Goal: Transaction & Acquisition: Purchase product/service

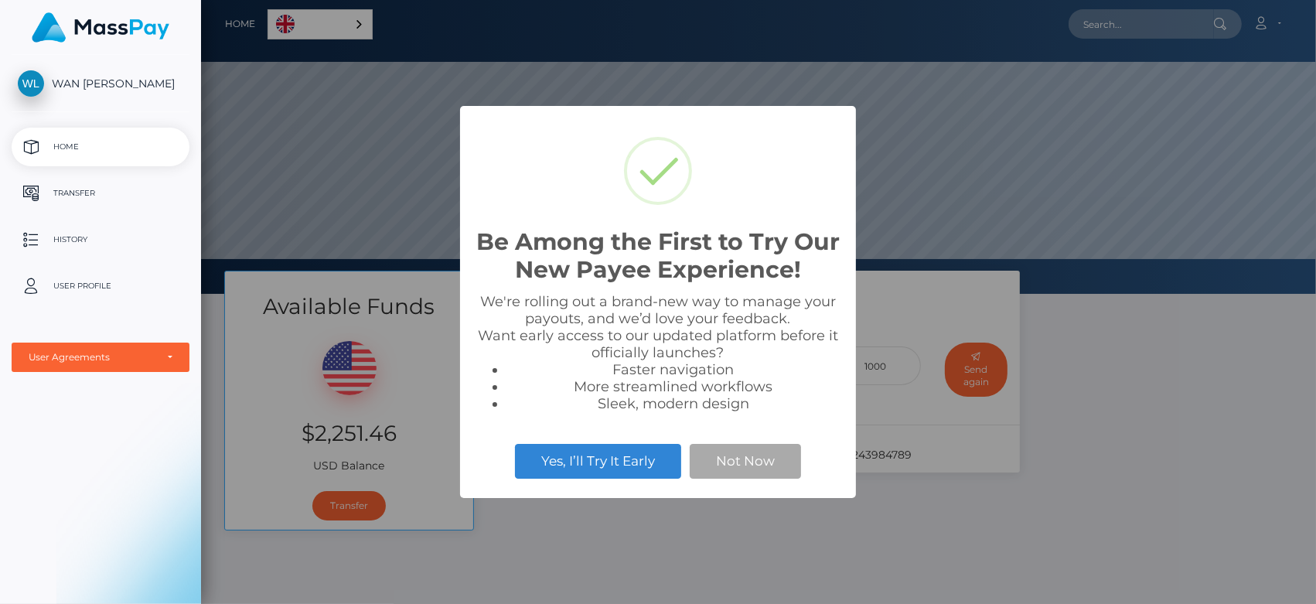
scroll to position [293, 1114]
click at [759, 466] on button "Not Now" at bounding box center [745, 461] width 111 height 34
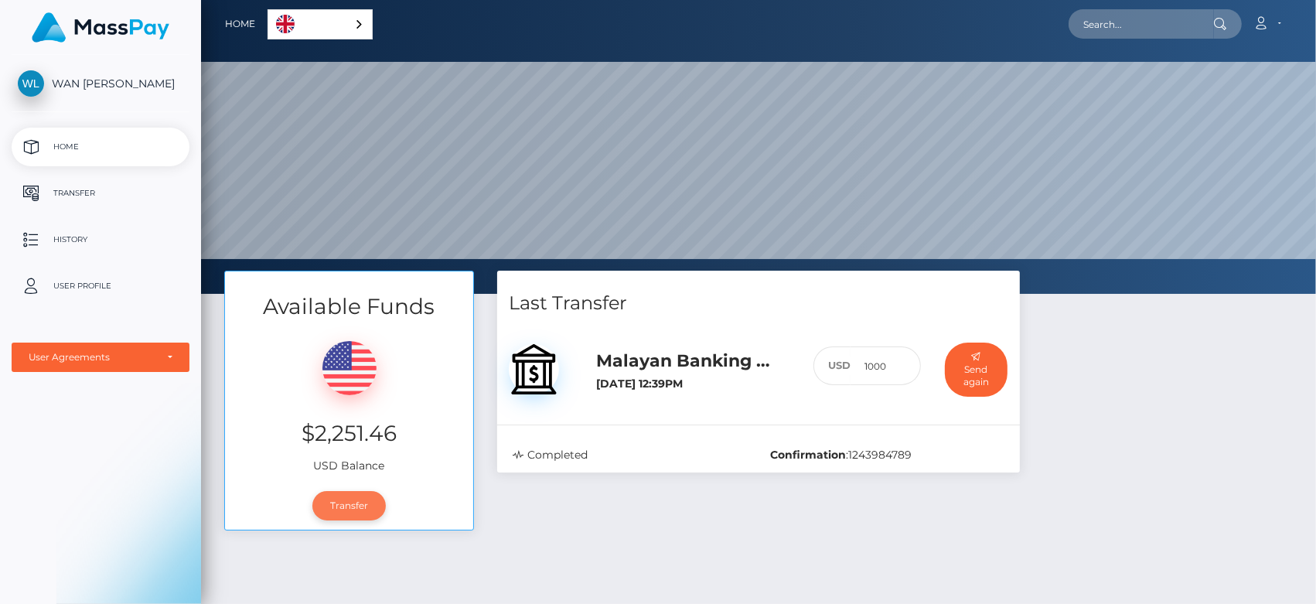
click at [353, 505] on link "Transfer" at bounding box center [348, 505] width 73 height 29
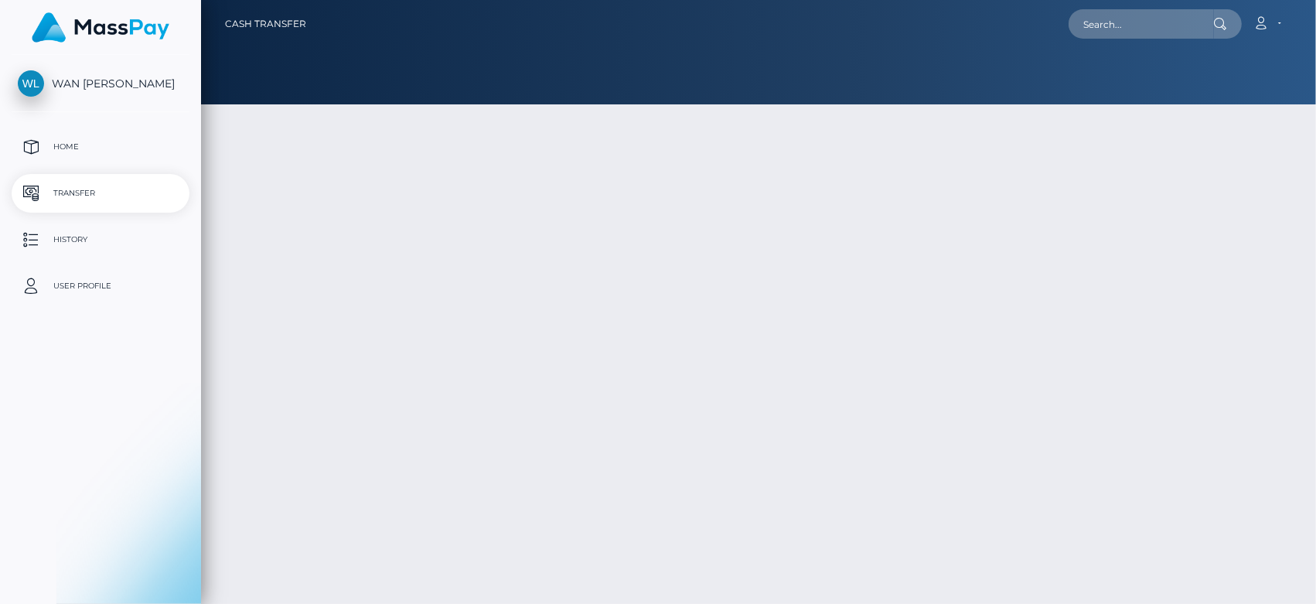
type input "2251.46"
select select
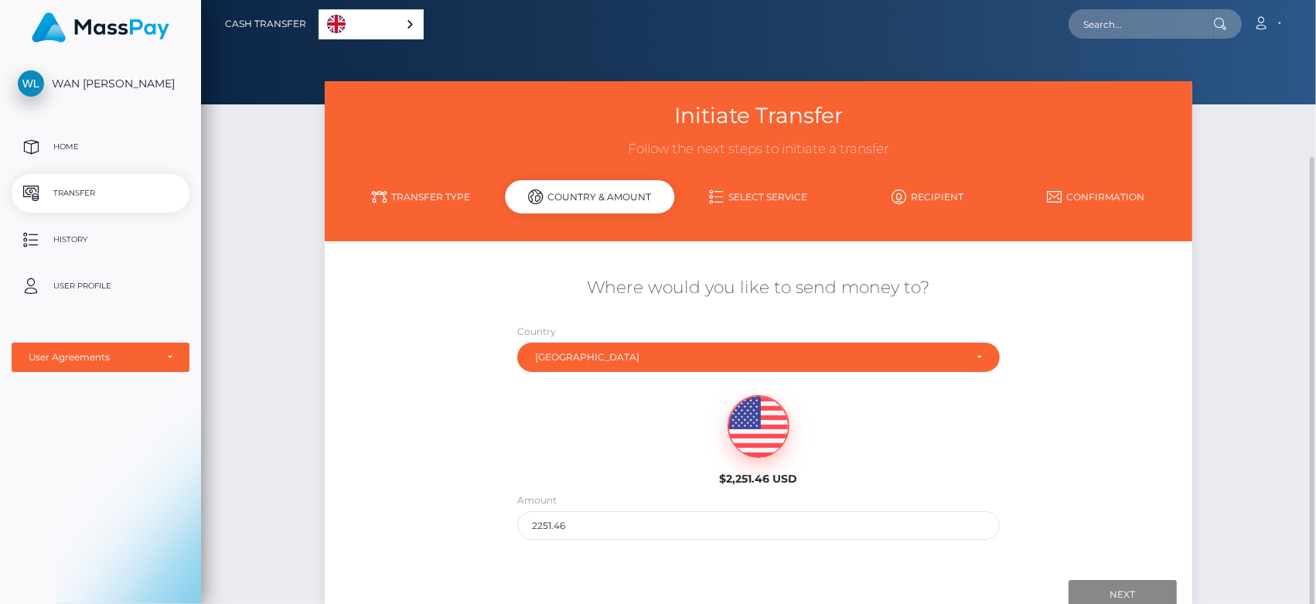
scroll to position [126, 0]
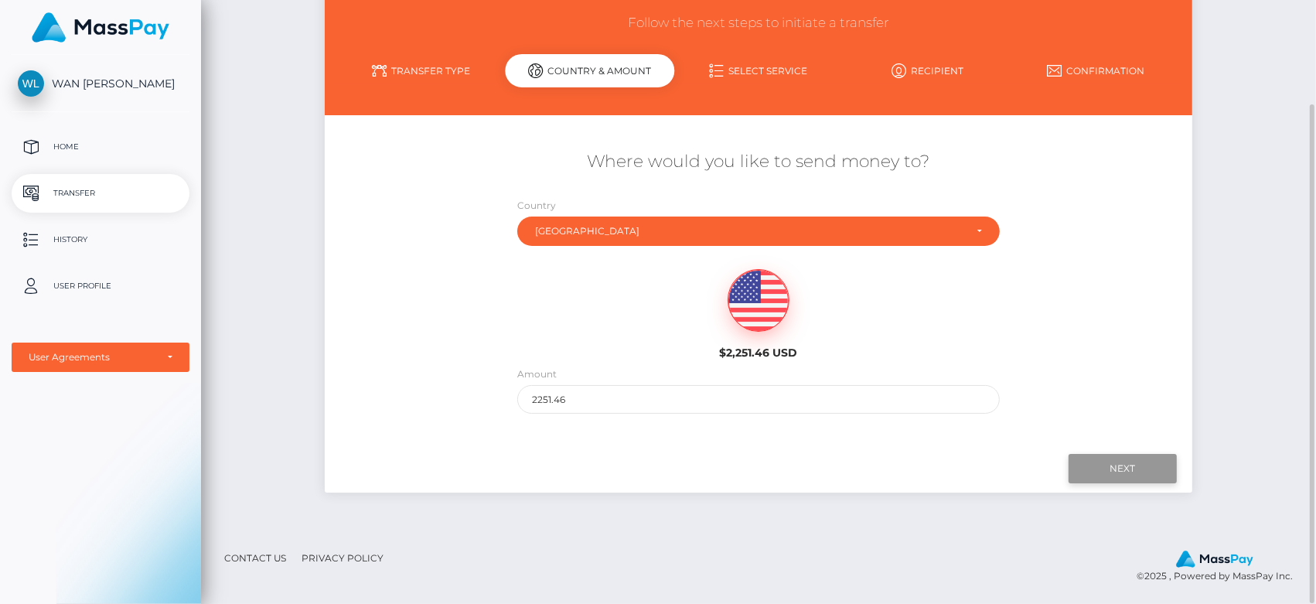
click at [1101, 468] on input "Next" at bounding box center [1123, 468] width 108 height 29
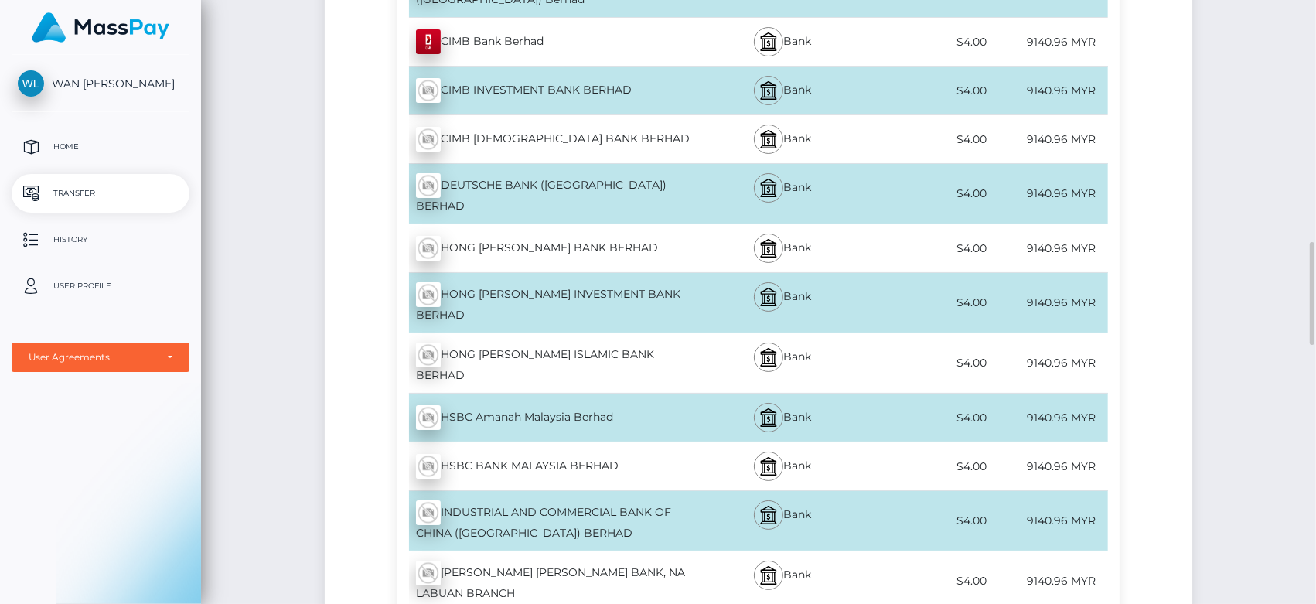
scroll to position [1930, 0]
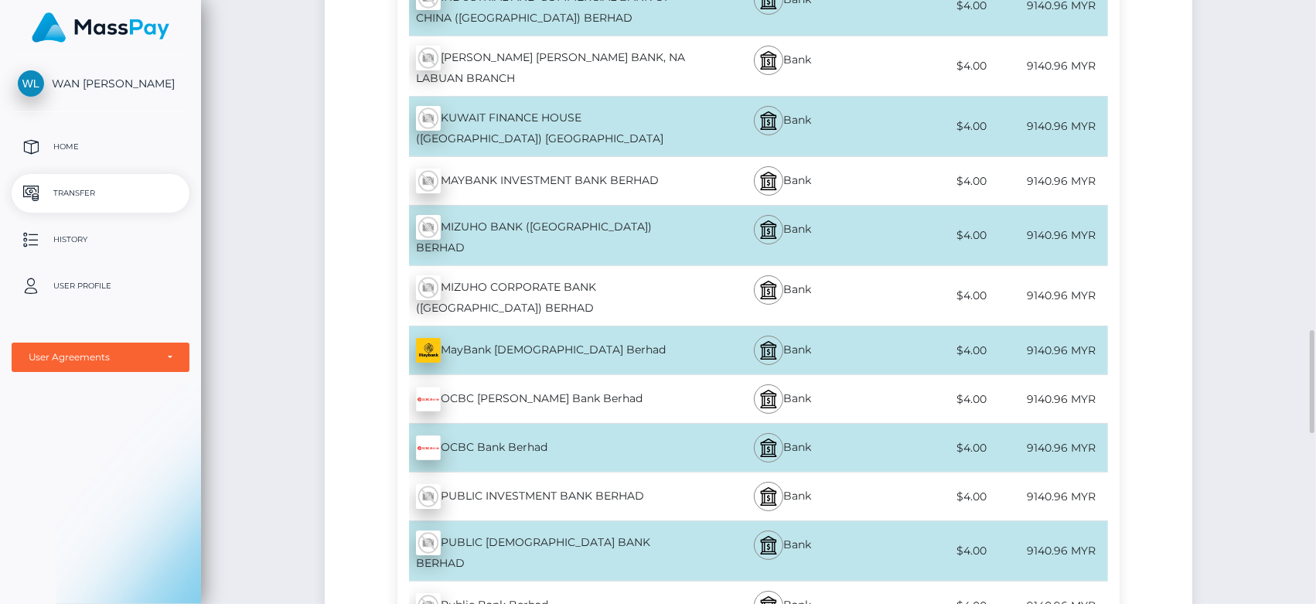
click at [688, 329] on div "MayBank [DEMOGRAPHIC_DATA] Berhad - MYR" at bounding box center [546, 350] width 296 height 43
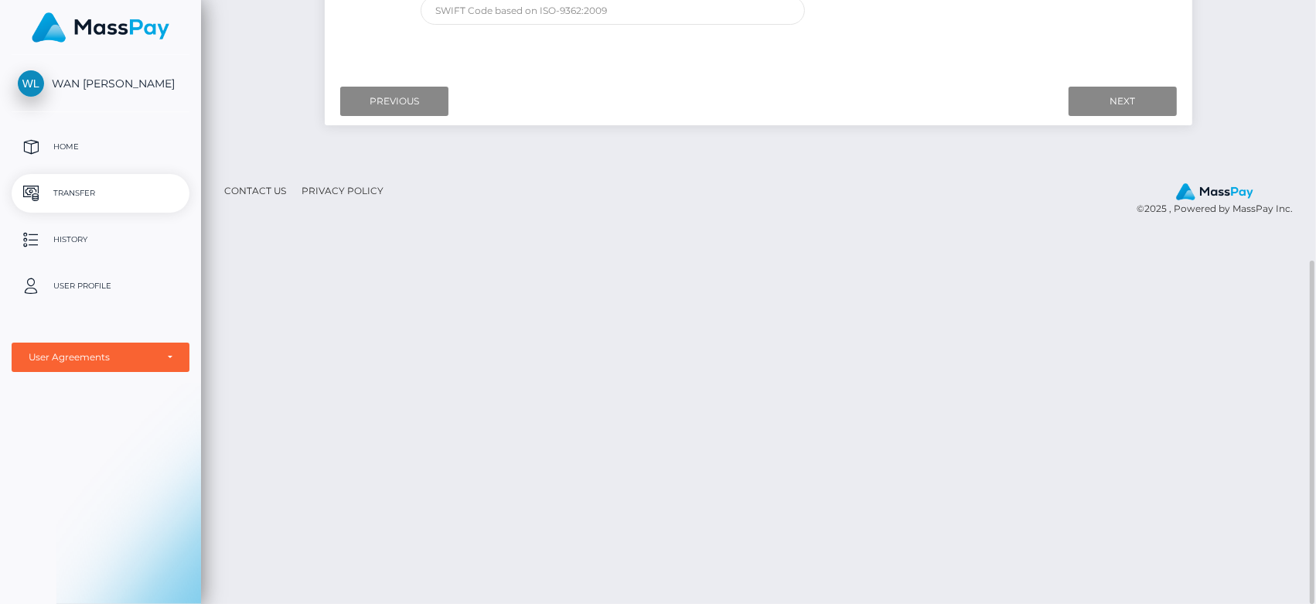
scroll to position [25, 0]
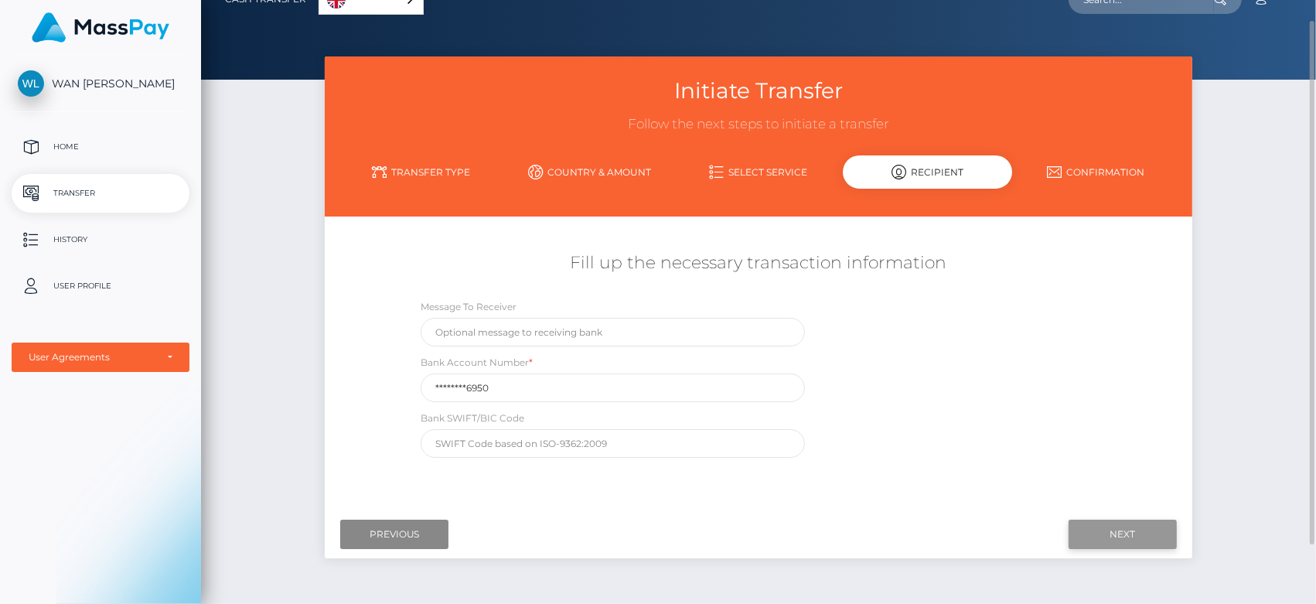
click at [1084, 538] on input "Next" at bounding box center [1123, 534] width 108 height 29
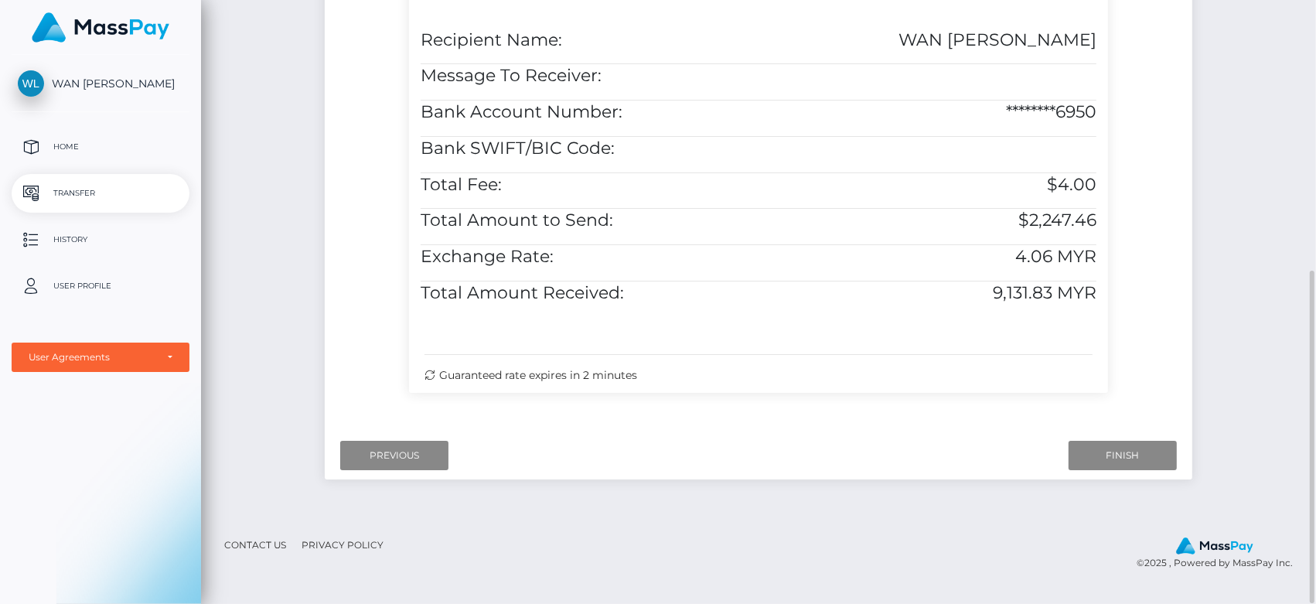
scroll to position [319, 0]
